Goal: Check status: Check status

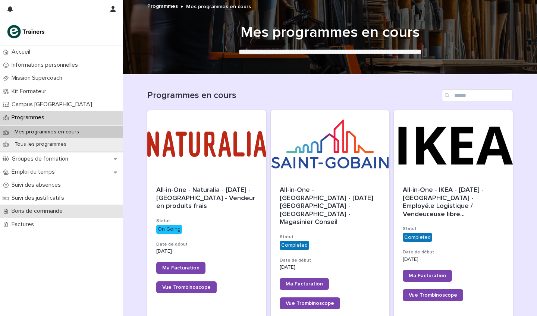
click at [51, 208] on p "Bons de commande" at bounding box center [39, 211] width 60 height 7
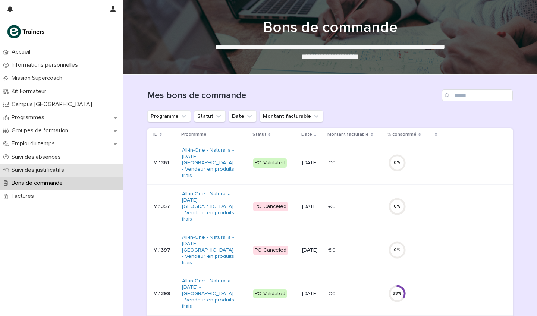
click at [56, 167] on p "Suivi des justificatifs" at bounding box center [39, 170] width 61 height 7
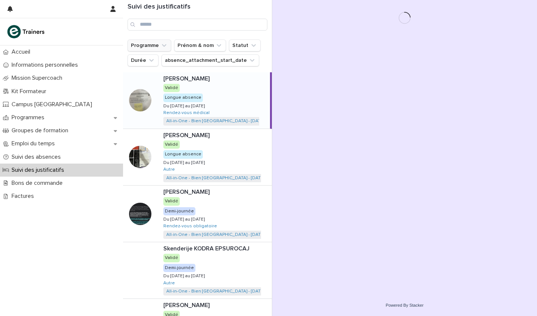
click at [165, 41] on button "Programme" at bounding box center [149, 46] width 44 height 12
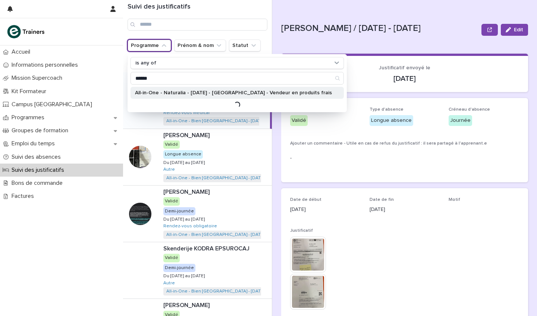
type input "******"
click at [217, 93] on p "All-in-One - Naturalia - [DATE] - [GEOGRAPHIC_DATA] - Vendeur en produits frais" at bounding box center [233, 92] width 197 height 5
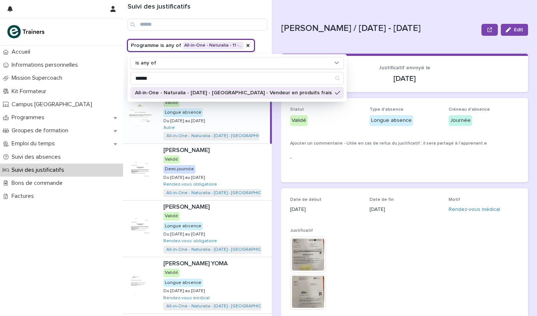
click at [267, 37] on div "Suivi des justificatifs" at bounding box center [197, 20] width 149 height 40
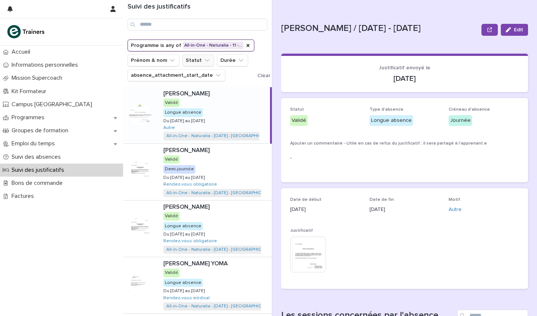
click at [203, 57] on icon "Statut" at bounding box center [206, 60] width 7 height 7
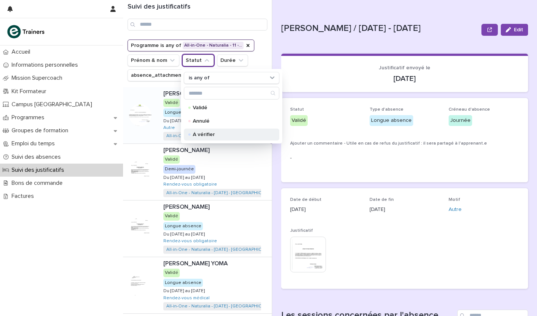
click at [208, 135] on p "À vérifier" at bounding box center [230, 134] width 75 height 5
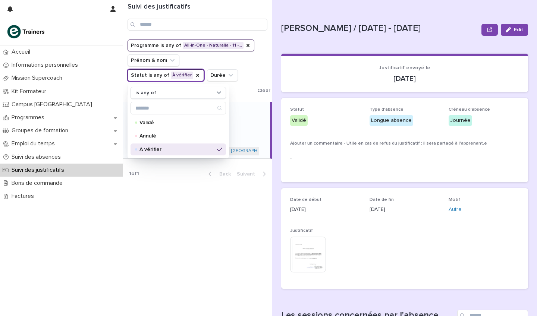
click at [260, 52] on div "Programme is any of All-in-One - Naturalia - 11 -… Prénom & nom Statut is any o…" at bounding box center [209, 68] width 165 height 57
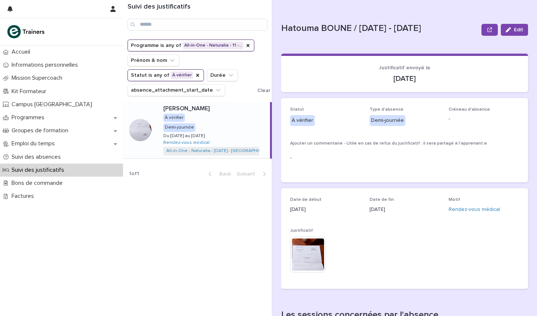
click at [224, 116] on div "[PERSON_NAME] À vérifier Demi-journée Du [DATE] au [DATE] Du [DATE] au [DATE] R…" at bounding box center [213, 130] width 113 height 56
click at [313, 252] on img at bounding box center [308, 255] width 36 height 36
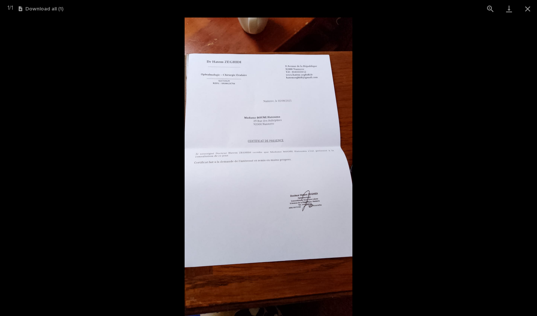
click at [267, 140] on img at bounding box center [268, 167] width 168 height 299
click at [533, 9] on button "Close gallery" at bounding box center [527, 9] width 19 height 18
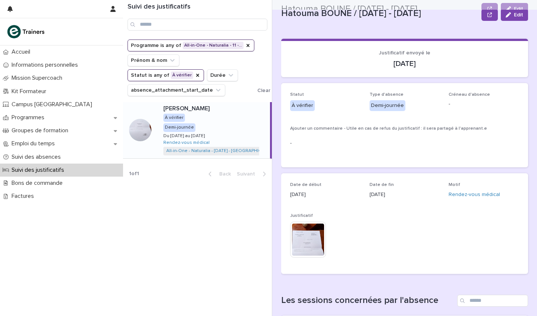
scroll to position [13, 0]
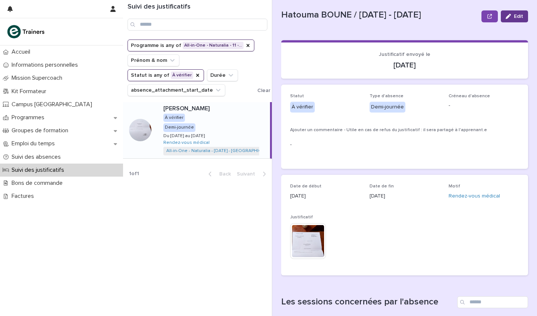
click at [511, 21] on button "Edit" at bounding box center [514, 16] width 27 height 12
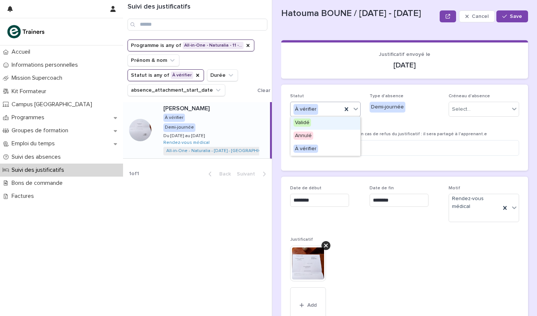
click at [326, 110] on div "À vérifier" at bounding box center [315, 109] width 51 height 12
click at [307, 121] on span "Validé" at bounding box center [302, 123] width 18 height 8
click at [475, 99] on div "Créneau d'absence Select..." at bounding box center [483, 108] width 70 height 29
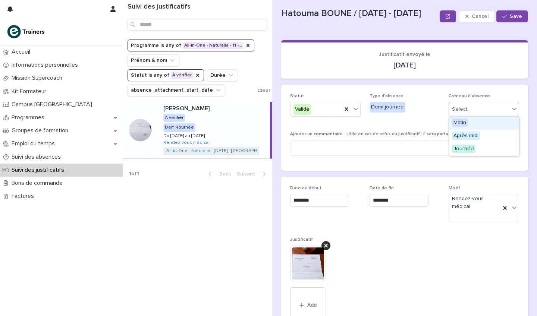
click at [476, 103] on div "Select..." at bounding box center [479, 109] width 60 height 12
click at [475, 136] on span "Après-midi" at bounding box center [466, 136] width 28 height 8
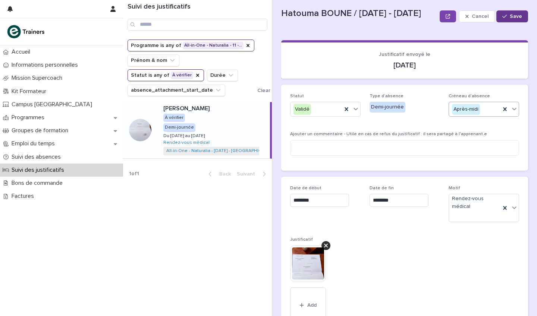
click at [511, 14] on span "Save" at bounding box center [515, 16] width 12 height 5
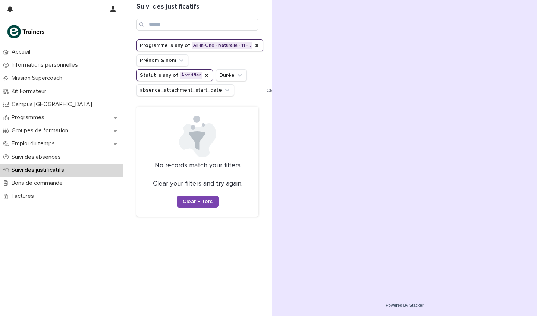
scroll to position [0, 0]
